Goal: Information Seeking & Learning: Learn about a topic

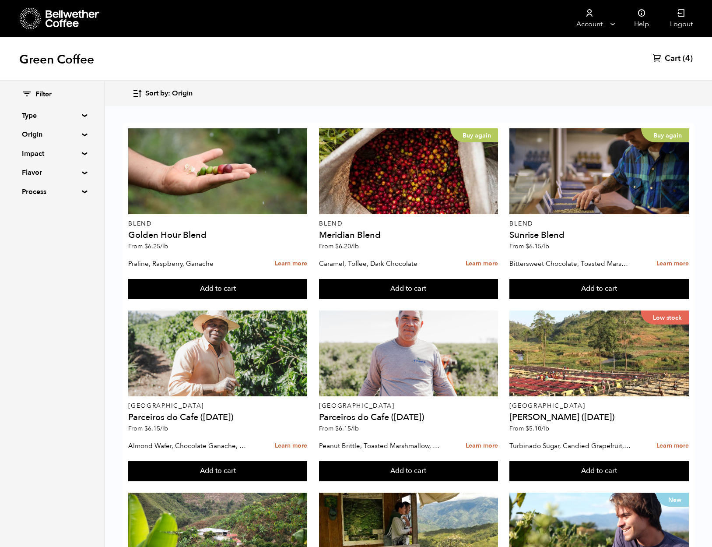
scroll to position [689, 0]
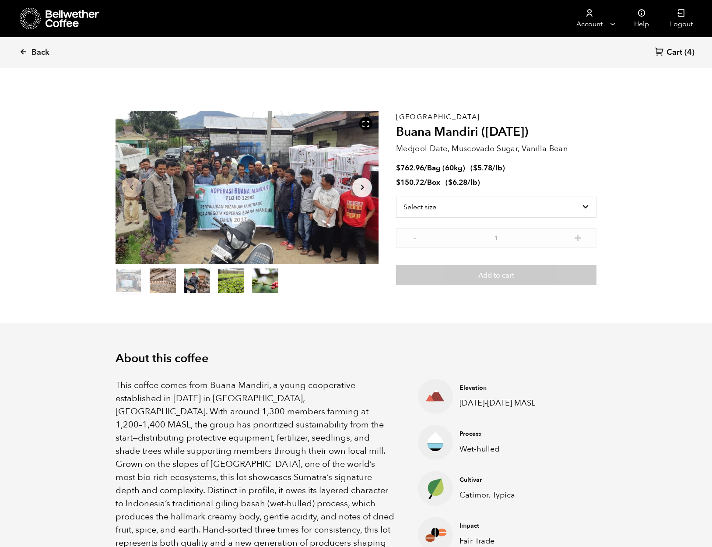
scroll to position [381, 466]
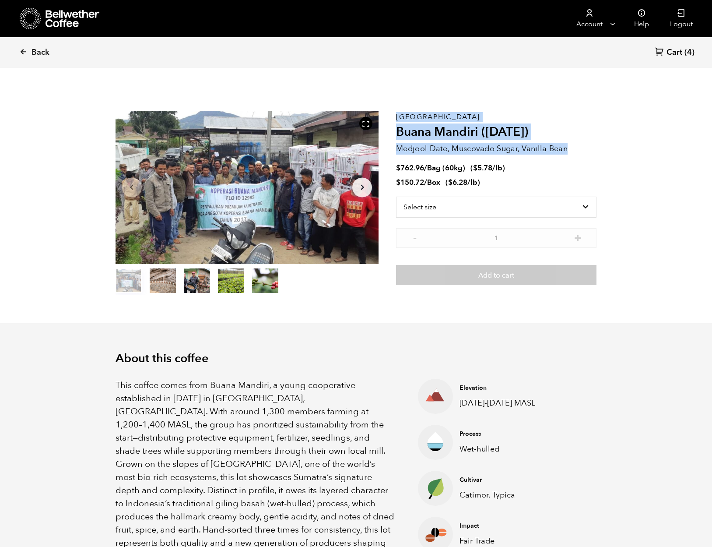
drag, startPoint x: 569, startPoint y: 151, endPoint x: 409, endPoint y: 146, distance: 160.7
click at [393, 146] on section "Item 1 of 5 Arrow Left Arrow Right item 0 item 1 item 2 item 3 item 4 Item 1 of…" at bounding box center [356, 202] width 525 height 241
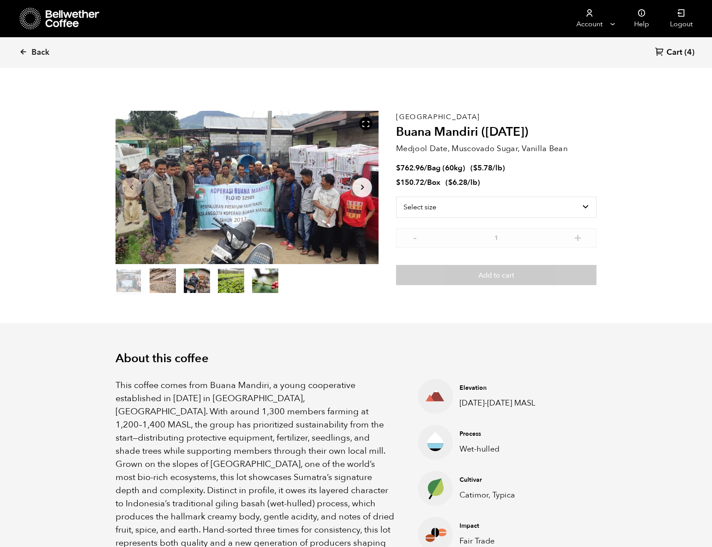
click at [478, 156] on div "Sumatra Buana Mandiri (AUG 25) Medjool Date, Muscovado Sugar, Vanilla Bean $ 76…" at bounding box center [496, 203] width 200 height 184
drag, startPoint x: 570, startPoint y: 147, endPoint x: 410, endPoint y: 148, distance: 159.8
click at [397, 150] on p "Medjool Date, Muscovado Sugar, Vanilla Bean" at bounding box center [496, 149] width 200 height 12
copy p "Medjool Date, Muscovado Sugar, Vanilla Bean"
click at [454, 106] on section "Item 1 of 5 Arrow Left Arrow Right item 0 item 1 item 2 item 3 item 4 Item 1 of…" at bounding box center [356, 202] width 525 height 241
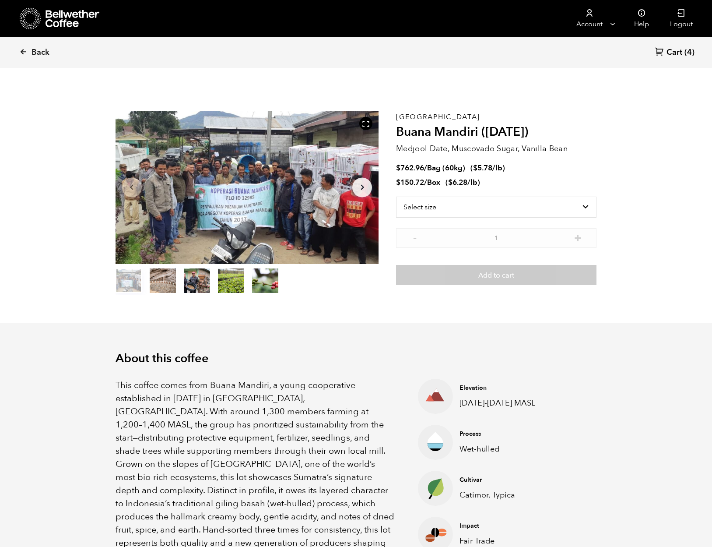
click at [439, 113] on div "Sumatra Buana Mandiri (AUG 25) Medjool Date, Muscovado Sugar, Vanilla Bean $ 76…" at bounding box center [496, 203] width 200 height 184
click at [436, 115] on div "Sumatra Buana Mandiri (AUG 25) Medjool Date, Muscovado Sugar, Vanilla Bean $ 76…" at bounding box center [496, 203] width 200 height 184
click at [436, 114] on div "Sumatra Buana Mandiri (AUG 25) Medjool Date, Muscovado Sugar, Vanilla Bean $ 76…" at bounding box center [496, 203] width 200 height 184
click at [424, 113] on div "Sumatra Buana Mandiri (AUG 25) Medjool Date, Muscovado Sugar, Vanilla Bean $ 76…" at bounding box center [496, 203] width 200 height 184
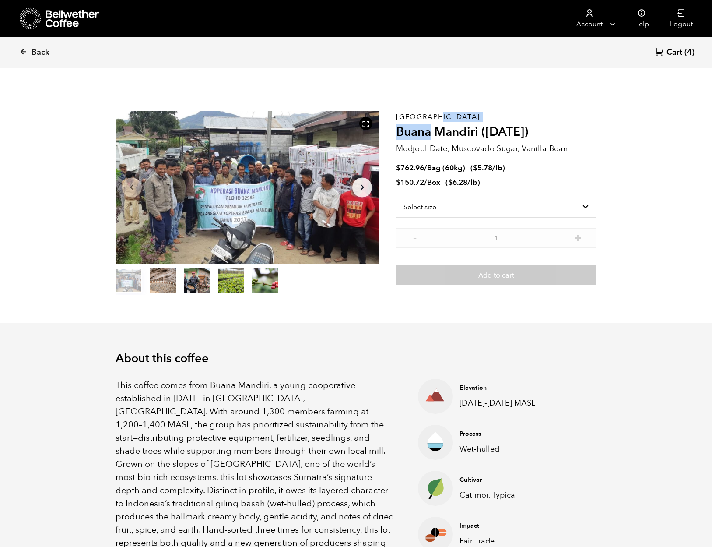
click at [434, 117] on p "[GEOGRAPHIC_DATA]" at bounding box center [496, 117] width 200 height 0
drag, startPoint x: 434, startPoint y: 113, endPoint x: 398, endPoint y: 113, distance: 35.5
click at [397, 117] on p "[GEOGRAPHIC_DATA]" at bounding box center [496, 117] width 200 height 0
copy p "[GEOGRAPHIC_DATA]"
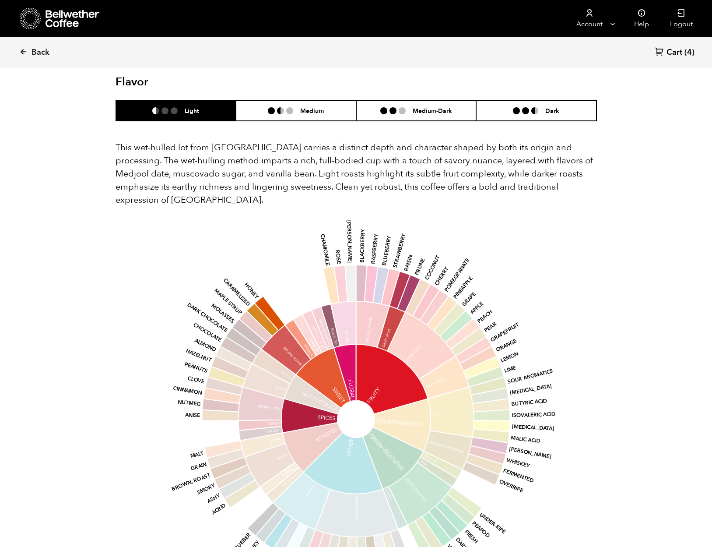
scroll to position [559, 0]
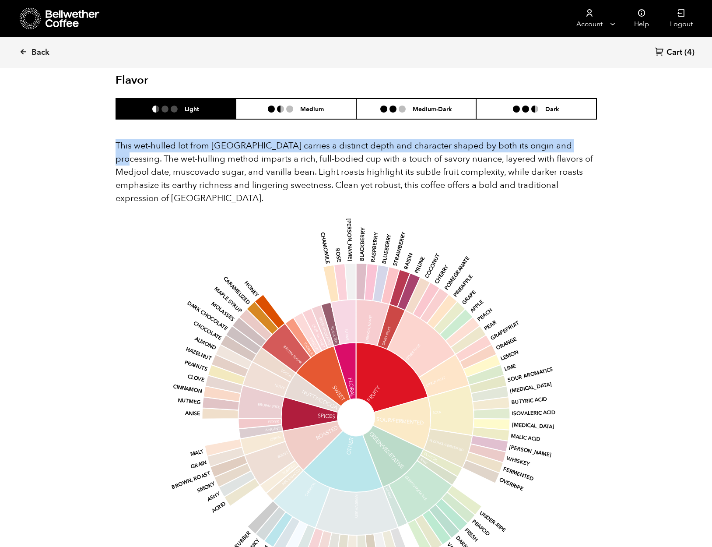
drag, startPoint x: 117, startPoint y: 130, endPoint x: 568, endPoint y: 133, distance: 450.9
click at [567, 139] on p "This wet-hulled lot from Sumatra carries a distinct depth and character shaped …" at bounding box center [356, 172] width 481 height 66
click at [569, 139] on p "This wet-hulled lot from Sumatra carries a distinct depth and character shaped …" at bounding box center [356, 172] width 481 height 66
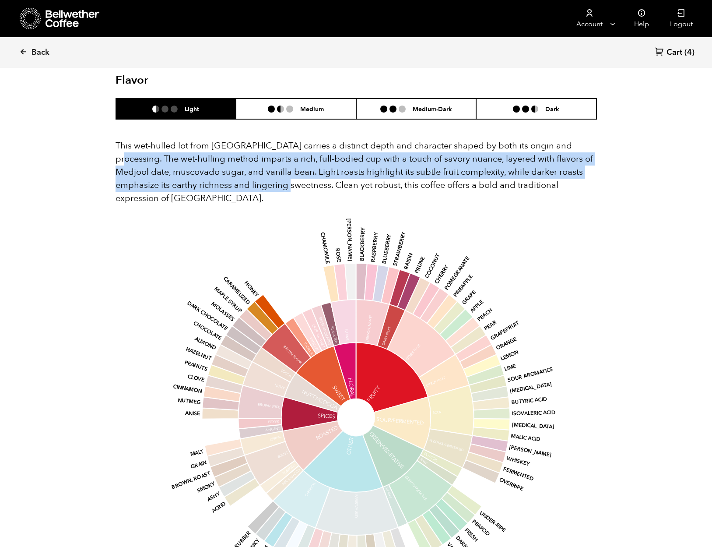
drag, startPoint x: 562, startPoint y: 130, endPoint x: 276, endPoint y: 170, distance: 289.1
click at [276, 170] on p "This wet-hulled lot from Sumatra carries a distinct depth and character shaped …" at bounding box center [356, 172] width 481 height 66
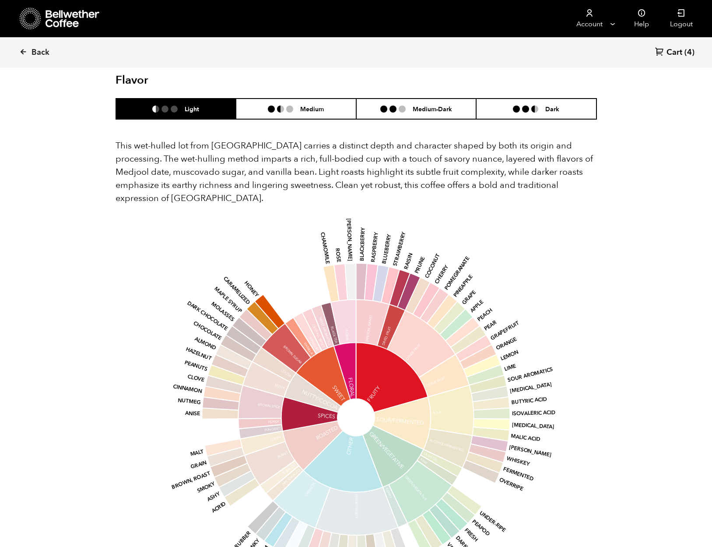
click at [602, 173] on section "Flavor Light Medium Medium-Dark Dark This wet-hulled lot from Sumatra carries a…" at bounding box center [356, 338] width 525 height 587
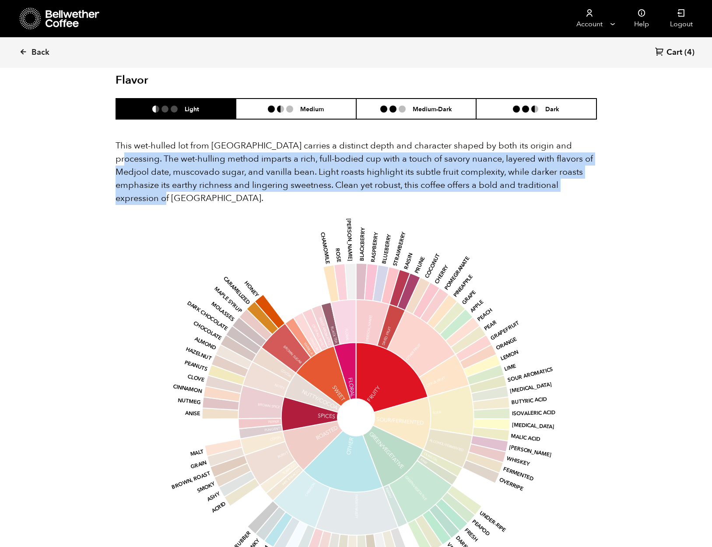
drag, startPoint x: 599, startPoint y: 173, endPoint x: 566, endPoint y: 137, distance: 49.6
click at [566, 137] on section "Flavor Light Medium Medium-Dark Dark This wet-hulled lot from Sumatra carries a…" at bounding box center [356, 338] width 525 height 587
copy p "The wet-hulling method imparts a rich, full-bodied cup with a touch of savory n…"
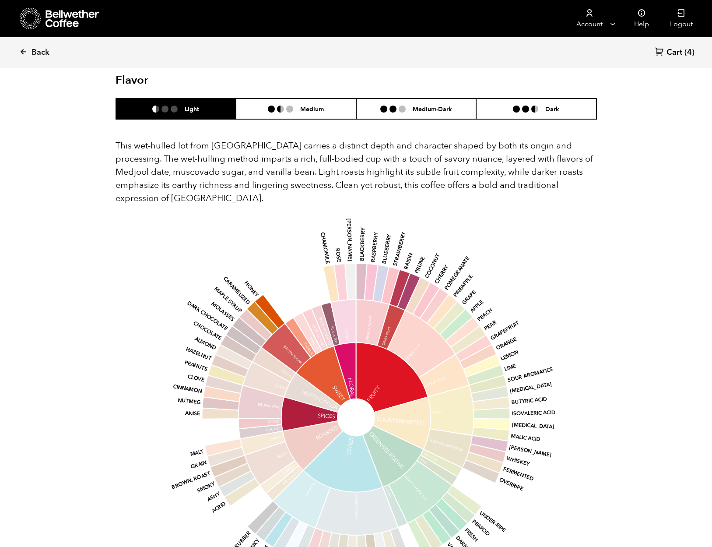
click at [116, 139] on p "This wet-hulled lot from Sumatra carries a distinct depth and character shaped …" at bounding box center [356, 172] width 481 height 66
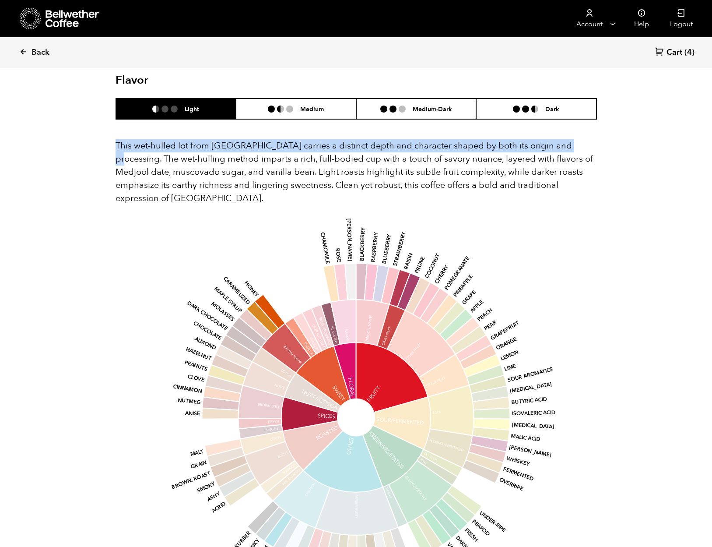
drag, startPoint x: 116, startPoint y: 131, endPoint x: 564, endPoint y: 131, distance: 447.3
click at [564, 139] on p "This wet-hulled lot from Sumatra carries a distinct depth and character shaped …" at bounding box center [356, 172] width 481 height 66
copy p "This wet-hulled lot from Sumatra carries a distinct depth and character shaped …"
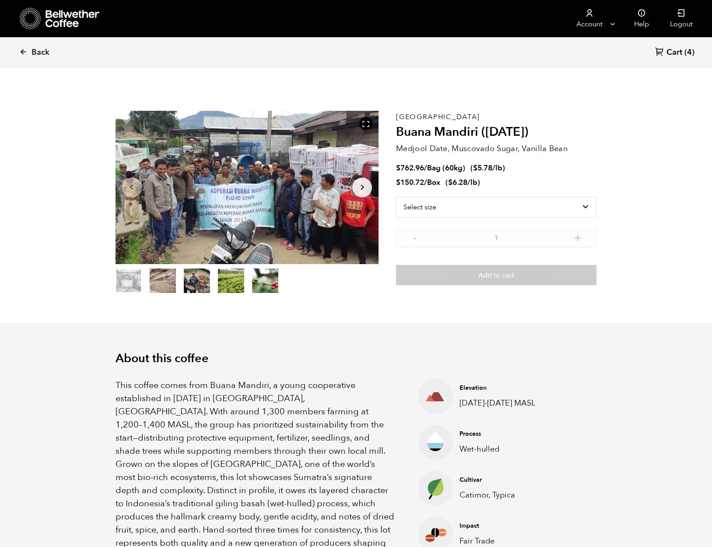
scroll to position [321, 0]
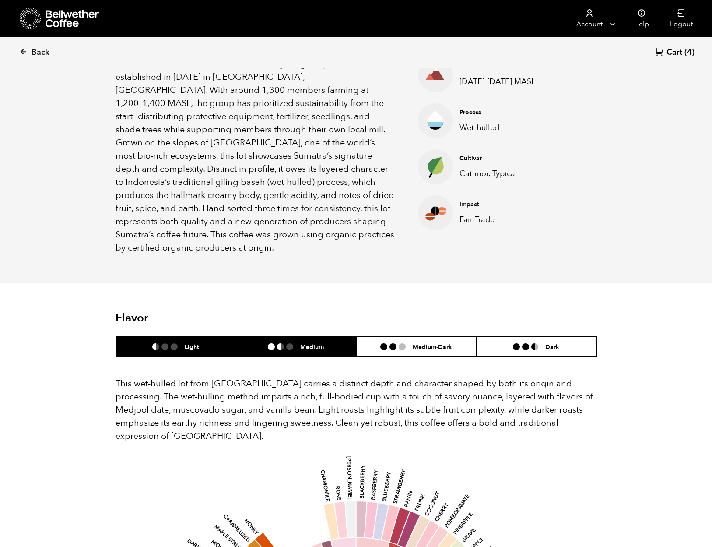
click at [318, 343] on h6 "Medium" at bounding box center [312, 346] width 24 height 7
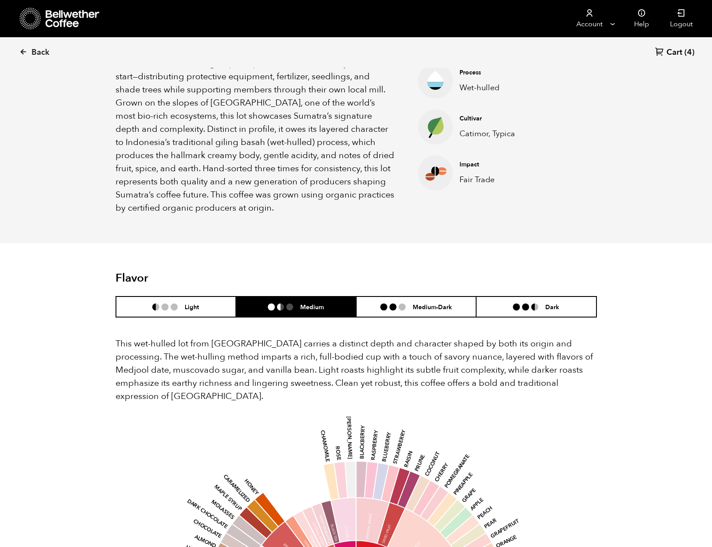
scroll to position [426, 0]
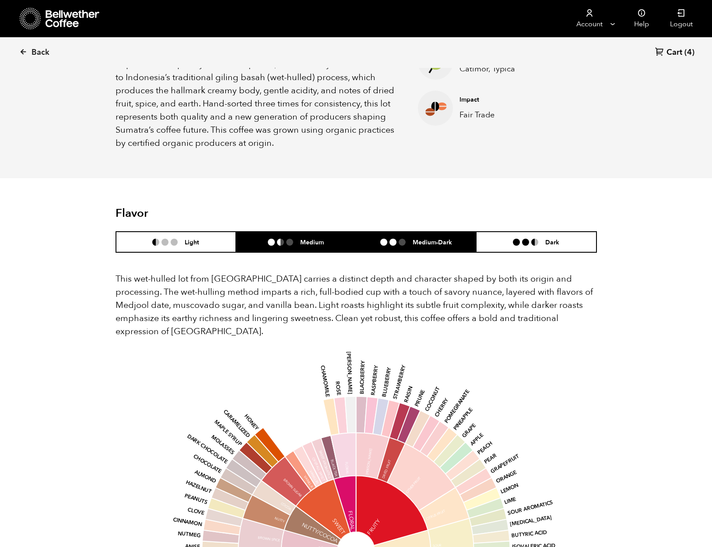
click at [456, 232] on li "Medium-Dark" at bounding box center [416, 242] width 120 height 21
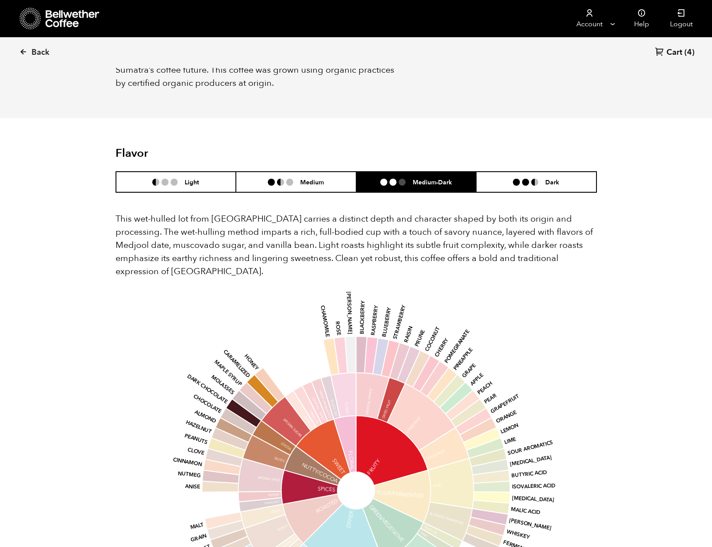
scroll to position [542, 0]
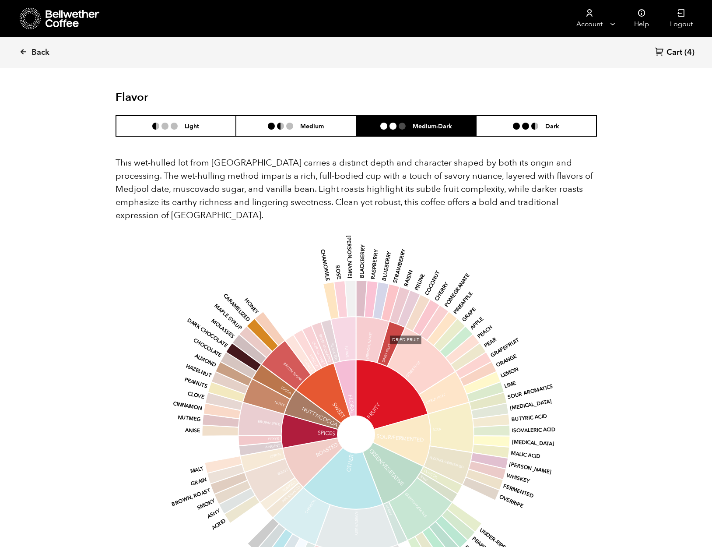
drag, startPoint x: 389, startPoint y: 318, endPoint x: 384, endPoint y: 332, distance: 14.7
click at [384, 332] on icon at bounding box center [391, 343] width 28 height 45
click at [561, 287] on icon "base Fruity Sour/Fermented Green/Vegetative Other Roasted Spices Nutty/Cocoa Sw…" at bounding box center [355, 434] width 457 height 372
click at [317, 122] on h6 "Medium" at bounding box center [312, 125] width 24 height 7
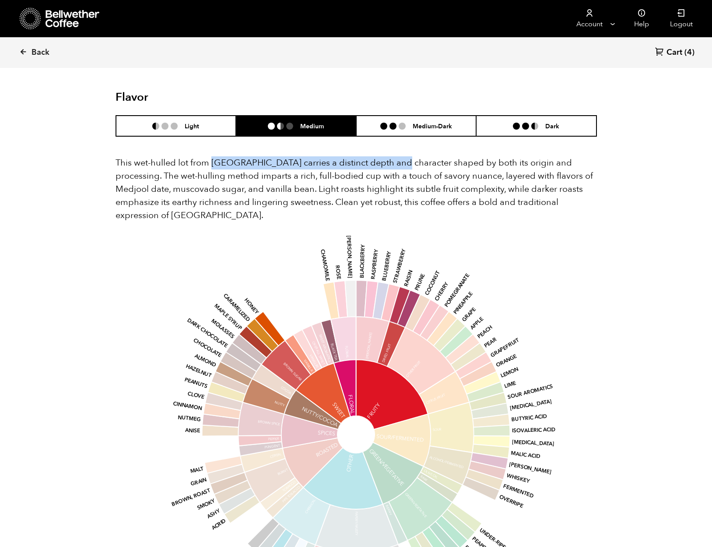
drag, startPoint x: 214, startPoint y: 149, endPoint x: 394, endPoint y: 149, distance: 180.3
click at [394, 156] on p "This wet-hulled lot from Sumatra carries a distinct depth and character shaped …" at bounding box center [356, 189] width 481 height 66
copy p "Sumatra carries a distinct depth and character"
